Goal: Answer question/provide support: Share knowledge or assist other users

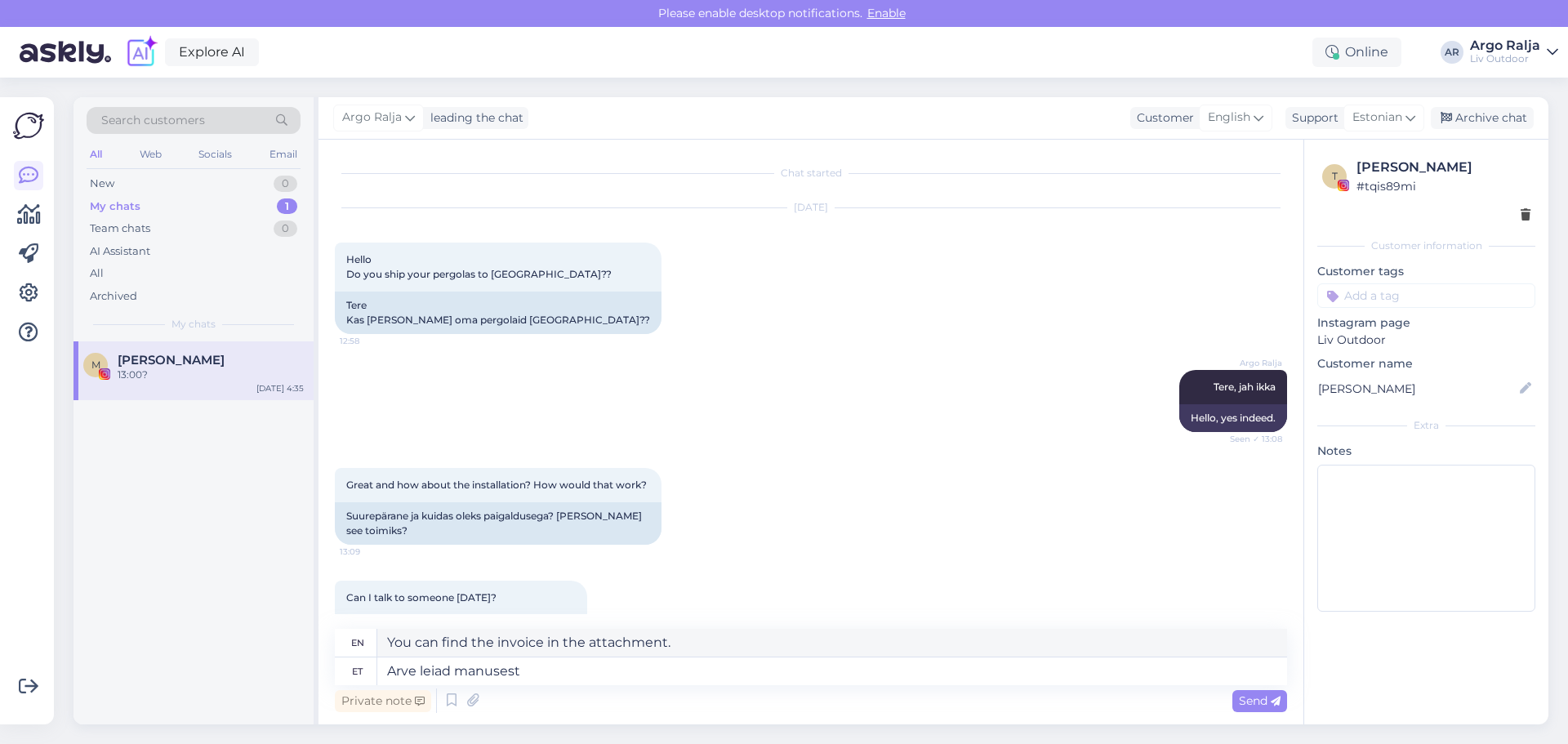
scroll to position [845, 0]
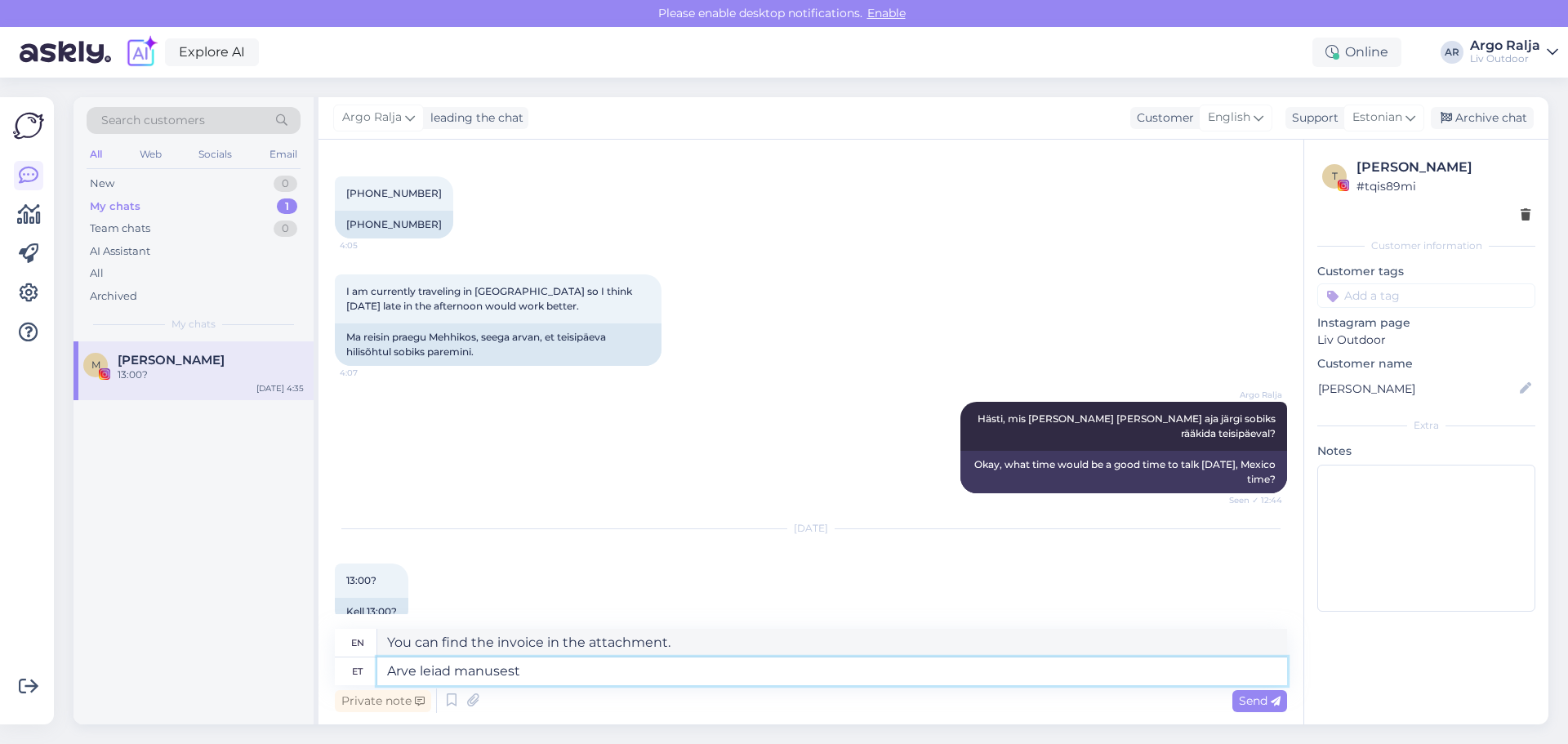
drag, startPoint x: 550, startPoint y: 671, endPoint x: 370, endPoint y: 677, distance: 180.1
click at [370, 677] on div "et [PERSON_NAME] leiad manusest" at bounding box center [811, 671] width 952 height 27
click at [706, 667] on textarea "Kas mul on õigesti kirjas, et see klient ootab ühte Hug kohilauda ja kahte" at bounding box center [832, 671] width 910 height 27
click at [872, 673] on textarea "Kas mul on õigesti kirjas, et see klient ootab kahte Hug kohilauda ja kahte" at bounding box center [832, 671] width 910 height 27
click at [711, 670] on textarea "Kas mul on õigesti kirjas, et see klient ootab kahte Hug kohilauda [PERSON_NAME…" at bounding box center [832, 671] width 910 height 27
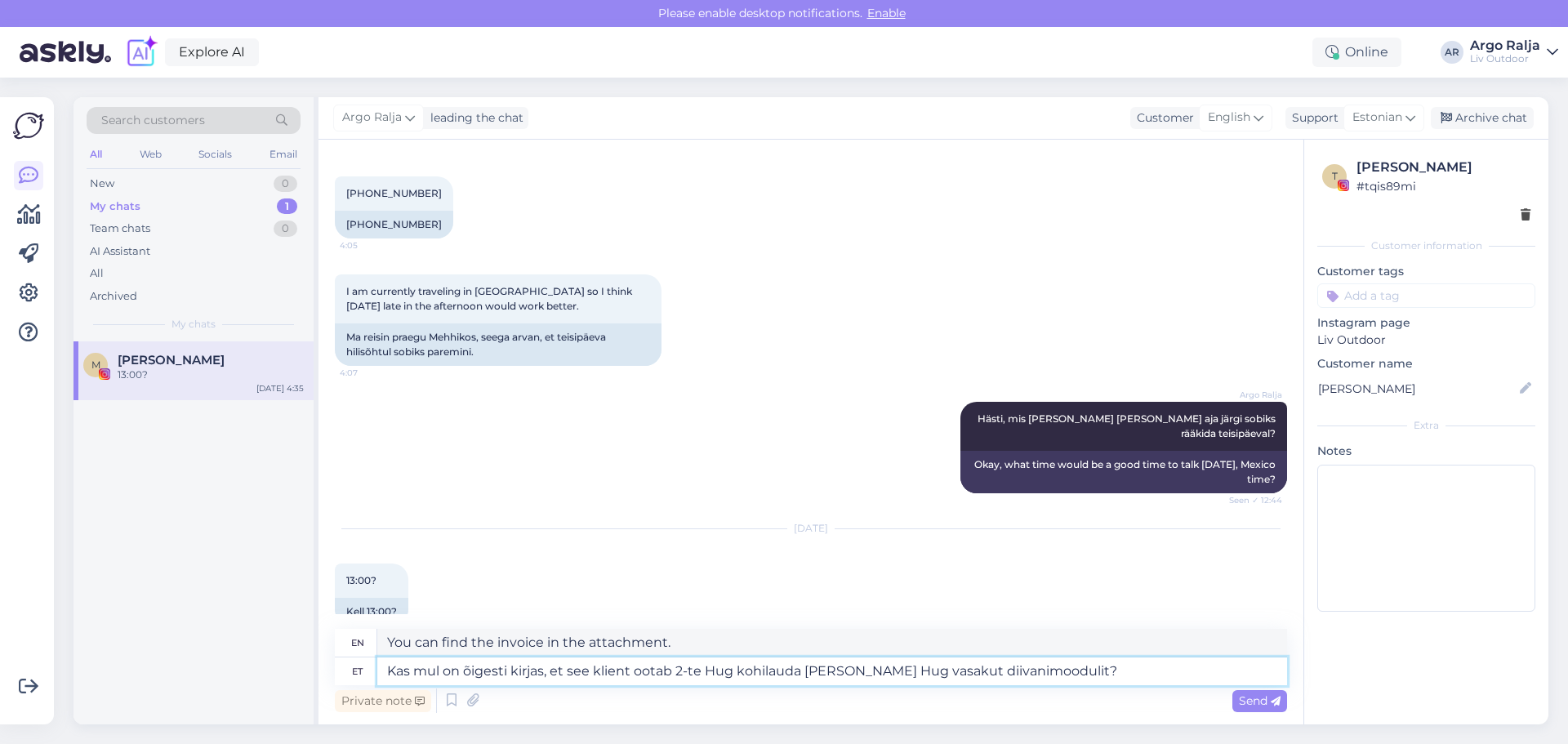
click at [848, 671] on textarea "Kas mul on õigesti kirjas, et see klient ootab 2-te Hug kohilauda [PERSON_NAME]…" at bounding box center [832, 671] width 910 height 27
drag, startPoint x: 385, startPoint y: 640, endPoint x: 1172, endPoint y: 649, distance: 787.1
click at [1172, 649] on textarea "Am I correct in saying that this customer is expecting a 2-piece Hug coffee tab…" at bounding box center [832, 641] width 910 height 27
click at [442, 669] on textarea "Kas mul on õigesti kirjas, et see klient ootab 2-te Hug kohilauda ja 1- Hug vas…" at bounding box center [832, 671] width 910 height 27
click at [438, 665] on textarea "Kas mul on õigesti kirjas, et see klient ootab 2-te Hug kohilauda ja 1- Hug vas…" at bounding box center [832, 671] width 910 height 27
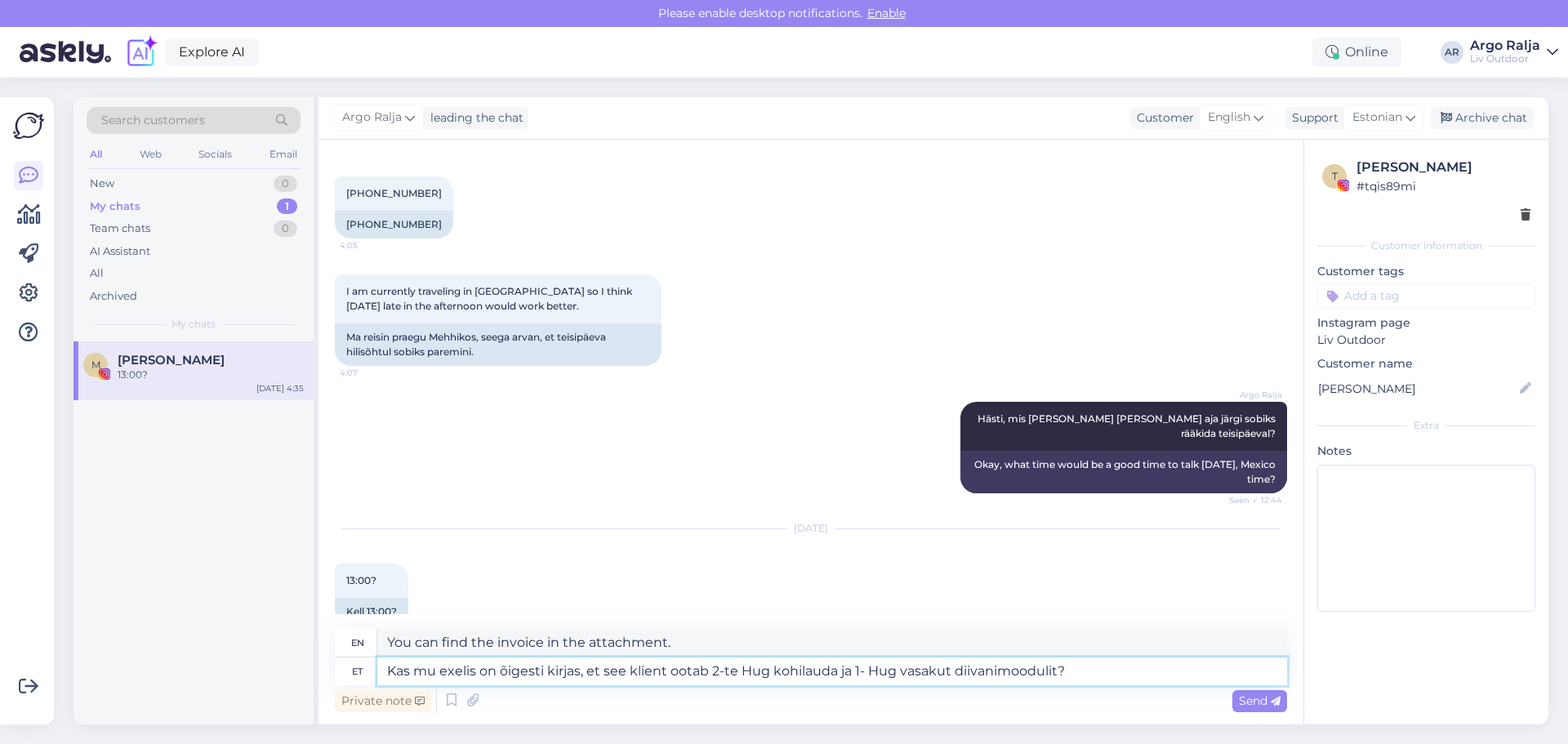
type textarea "Kas mu exelis on õigesti kirjas, et see klient ootab 2-te Hug kohilauda ja 1- H…"
drag, startPoint x: 1161, startPoint y: 643, endPoint x: 359, endPoint y: 647, distance: 802.0
click at [359, 647] on div "en Is it correct in my excel that this customer is expecting a 2-piece Hug coff…" at bounding box center [811, 642] width 952 height 28
